Goal: Transaction & Acquisition: Purchase product/service

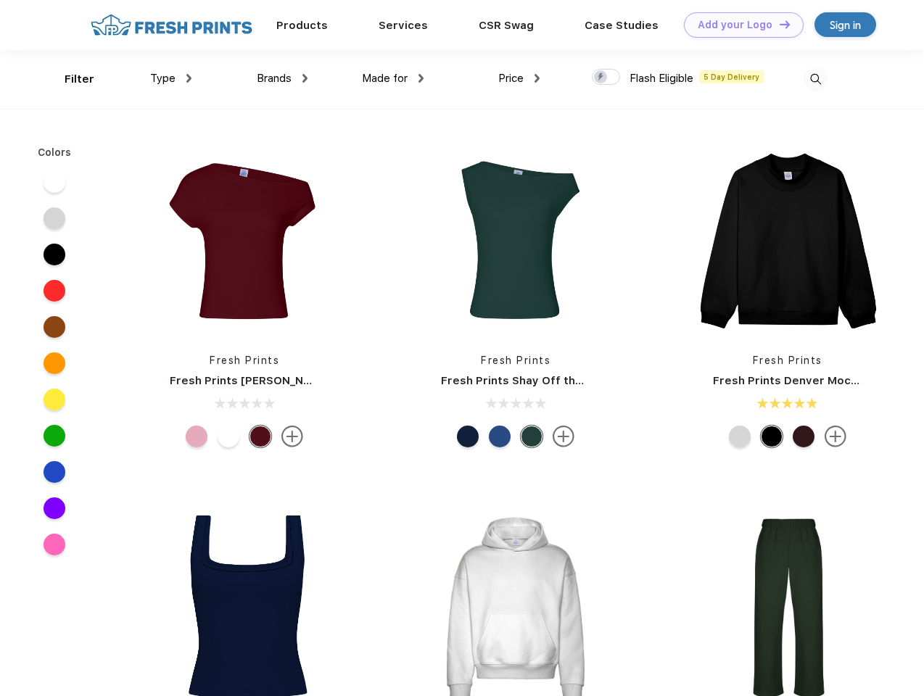
click at [738, 25] on link "Add your Logo Design Tool" at bounding box center [744, 24] width 120 height 25
click at [0, 0] on div "Design Tool" at bounding box center [0, 0] width 0 height 0
click at [778, 24] on link "Add your Logo Design Tool" at bounding box center [744, 24] width 120 height 25
click at [70, 79] on div "Filter" at bounding box center [80, 79] width 30 height 17
click at [171, 78] on span "Type" at bounding box center [162, 78] width 25 height 13
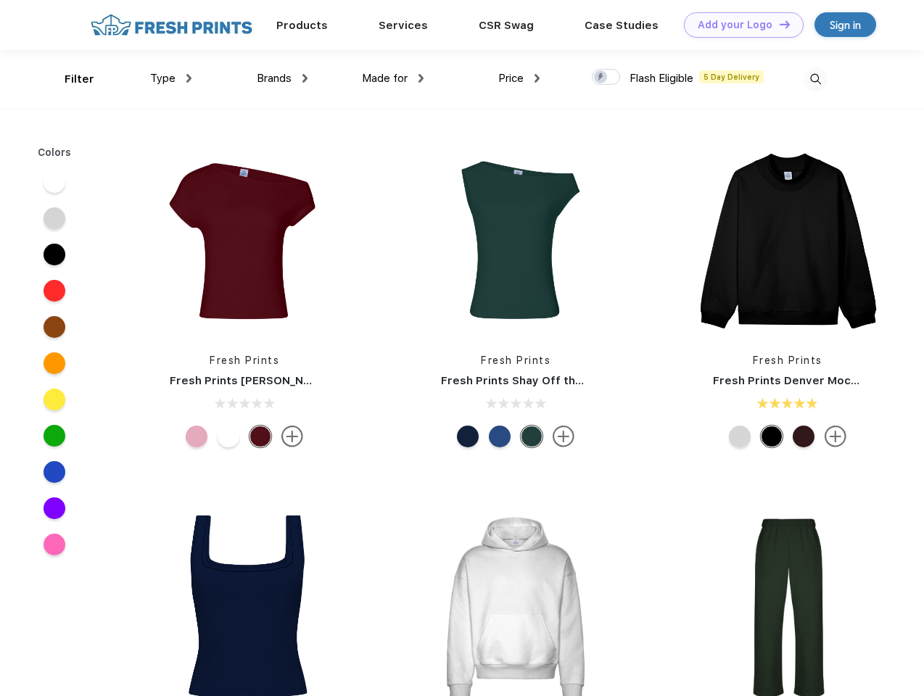
click at [282, 78] on span "Brands" at bounding box center [274, 78] width 35 height 13
click at [393, 78] on span "Made for" at bounding box center [385, 78] width 46 height 13
click at [519, 78] on span "Price" at bounding box center [510, 78] width 25 height 13
click at [606, 78] on div at bounding box center [606, 77] width 28 height 16
click at [601, 78] on input "checkbox" at bounding box center [596, 72] width 9 height 9
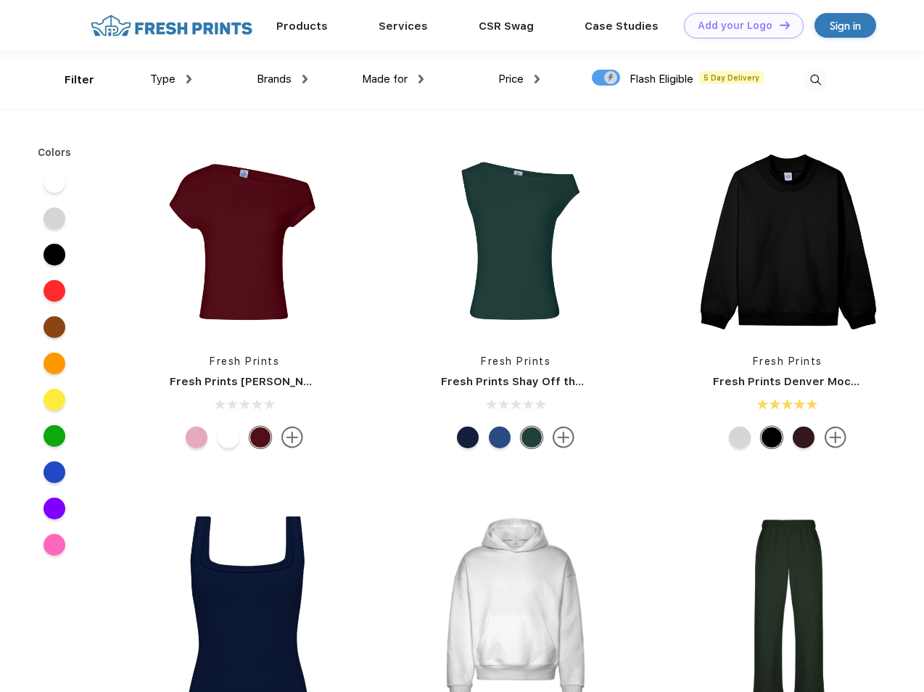
click at [815, 79] on img at bounding box center [815, 80] width 24 height 24
